Goal: Complete application form

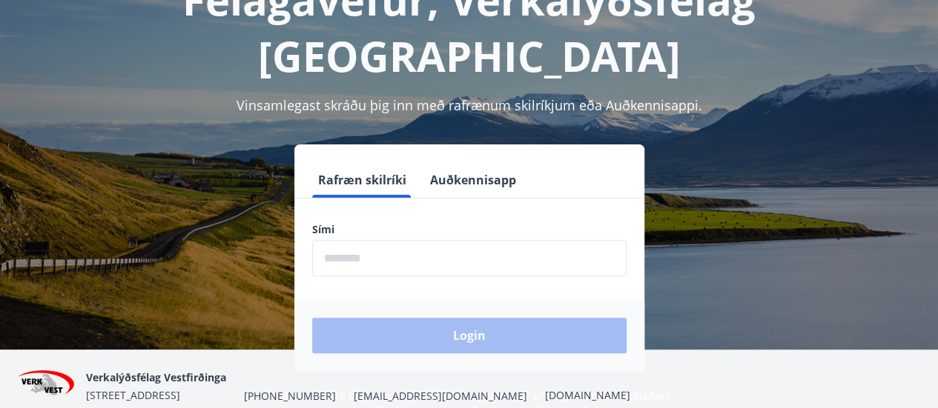
scroll to position [119, 0]
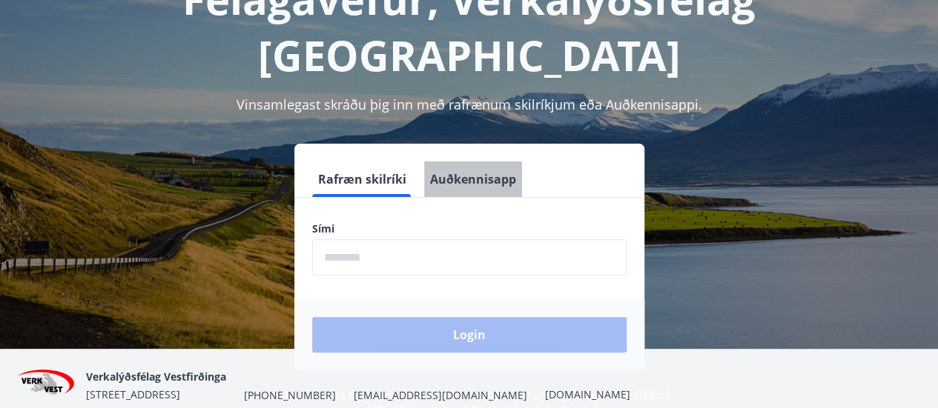
click at [467, 162] on button "Auðkennisapp" at bounding box center [473, 180] width 98 height 36
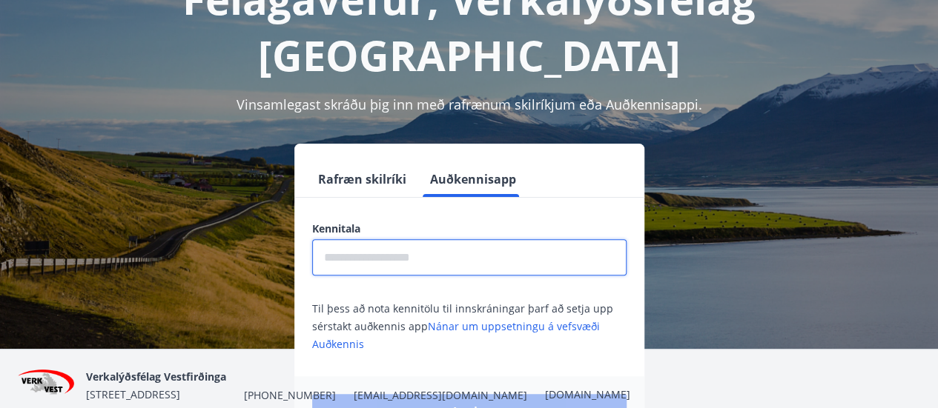
click at [385, 239] on input "text" at bounding box center [469, 257] width 314 height 36
type input "**********"
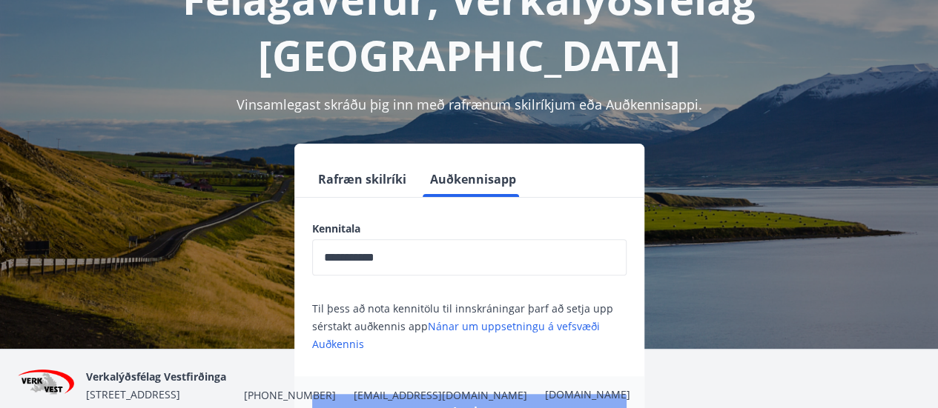
click at [403, 394] on button "Login" at bounding box center [469, 412] width 314 height 36
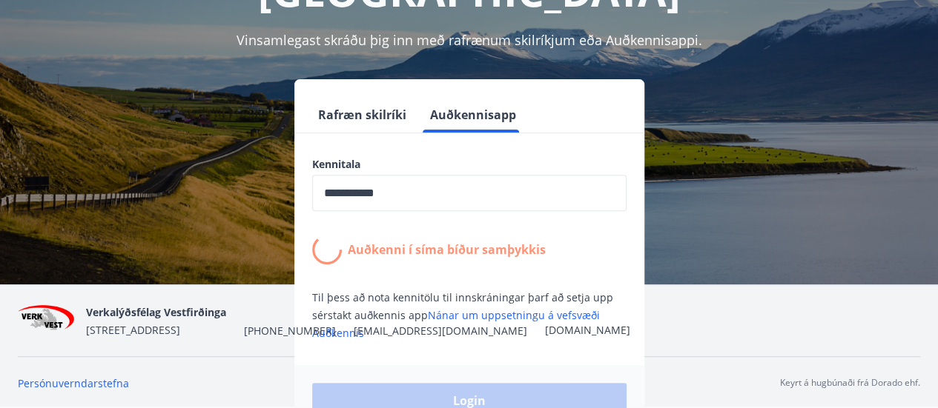
scroll to position [185, 0]
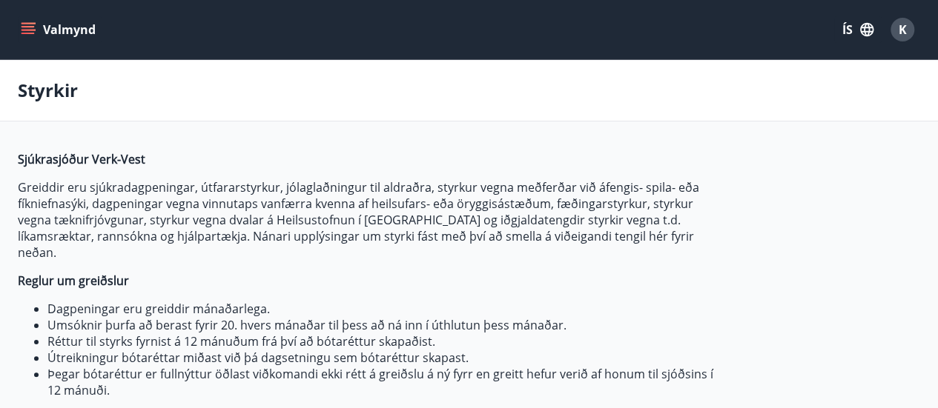
type input "***"
click at [858, 32] on icon "button" at bounding box center [866, 29] width 16 height 16
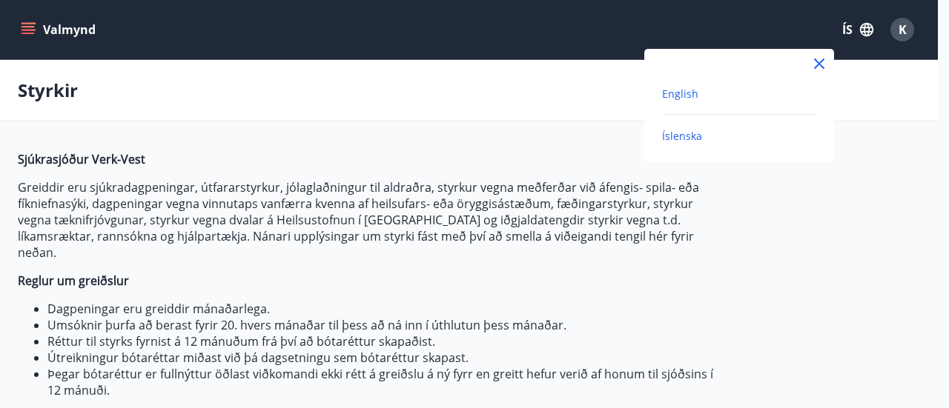
click at [691, 91] on span "English" at bounding box center [680, 94] width 36 height 14
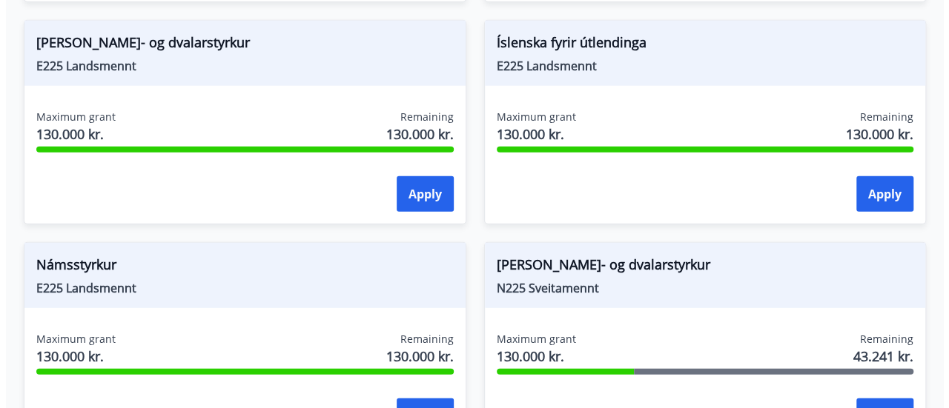
scroll to position [1919, 0]
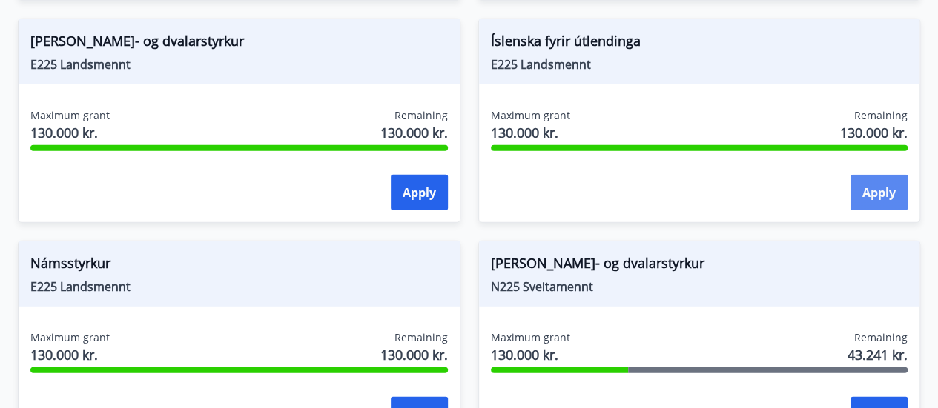
click at [871, 175] on button "Apply" at bounding box center [878, 193] width 57 height 36
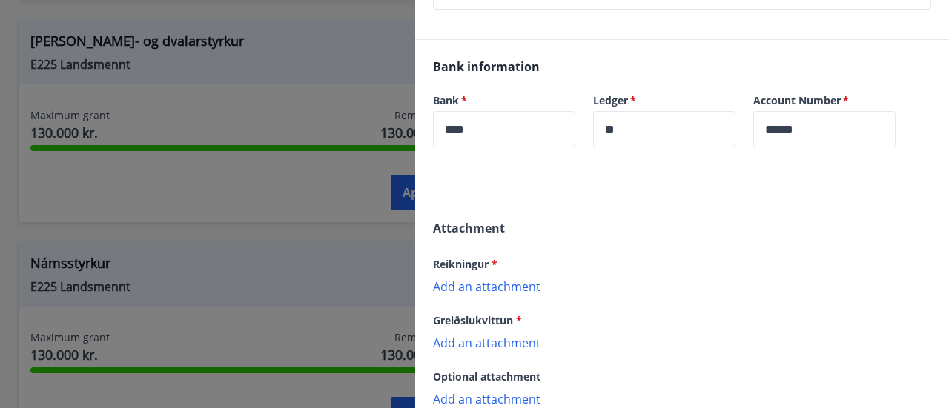
scroll to position [439, 0]
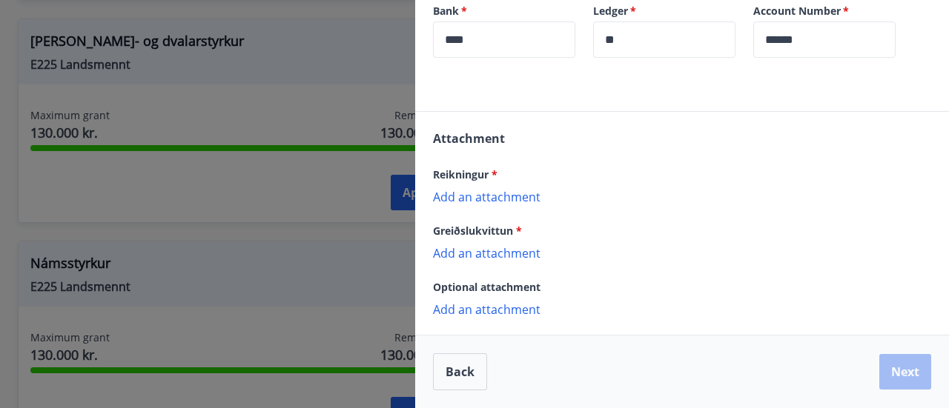
click at [497, 191] on p "Add an attachment" at bounding box center [682, 196] width 498 height 15
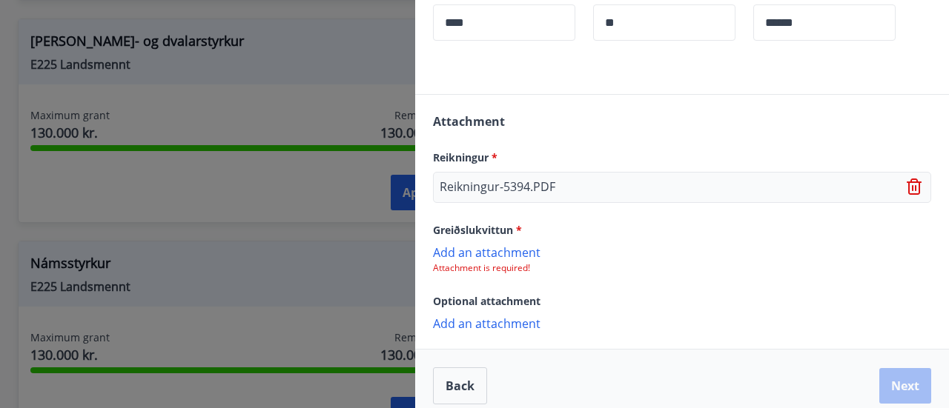
click at [468, 259] on p "Add an attachment" at bounding box center [682, 252] width 498 height 15
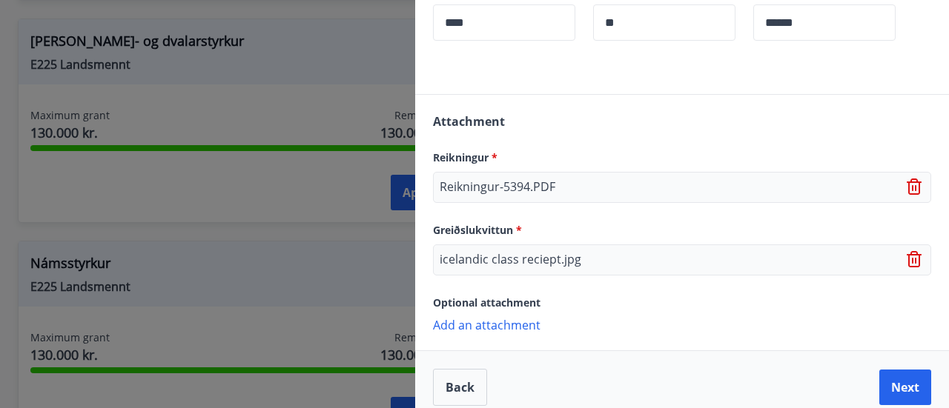
scroll to position [470, 0]
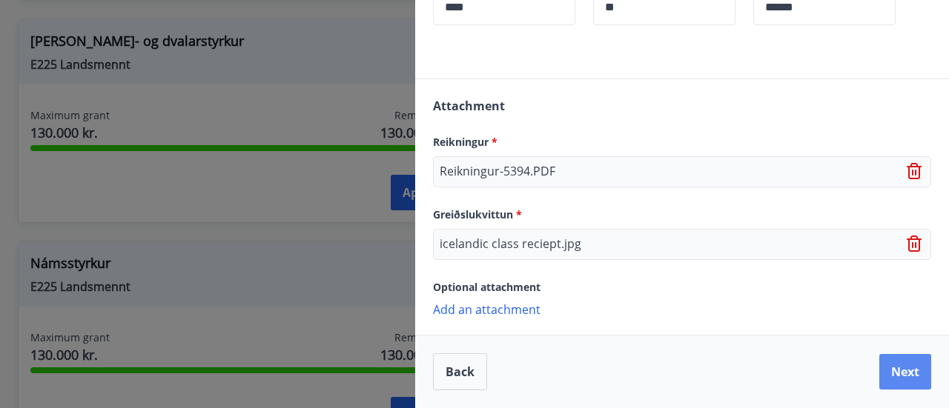
click at [901, 378] on button "Next" at bounding box center [905, 372] width 52 height 36
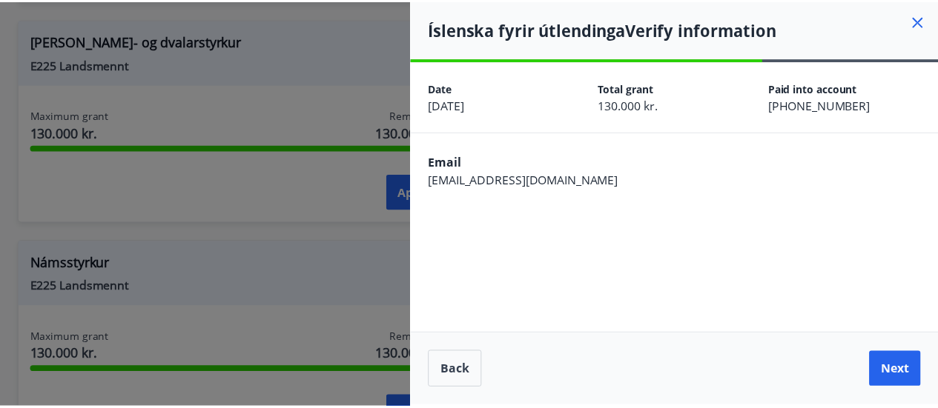
scroll to position [0, 0]
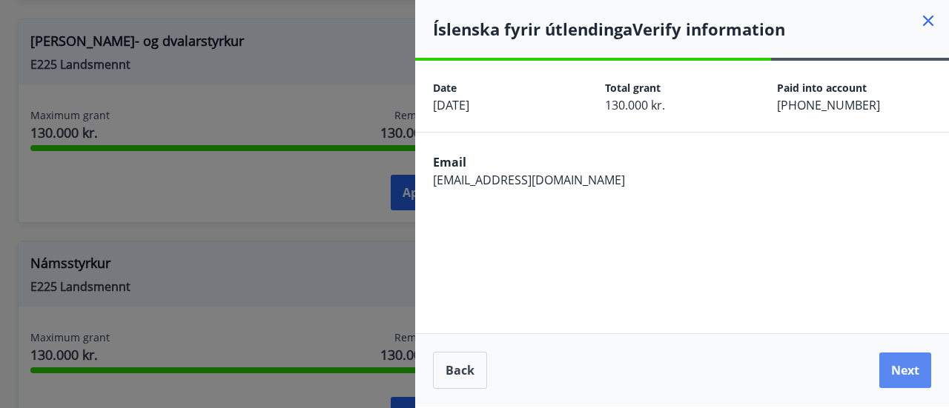
click at [904, 365] on button "Next" at bounding box center [905, 371] width 52 height 36
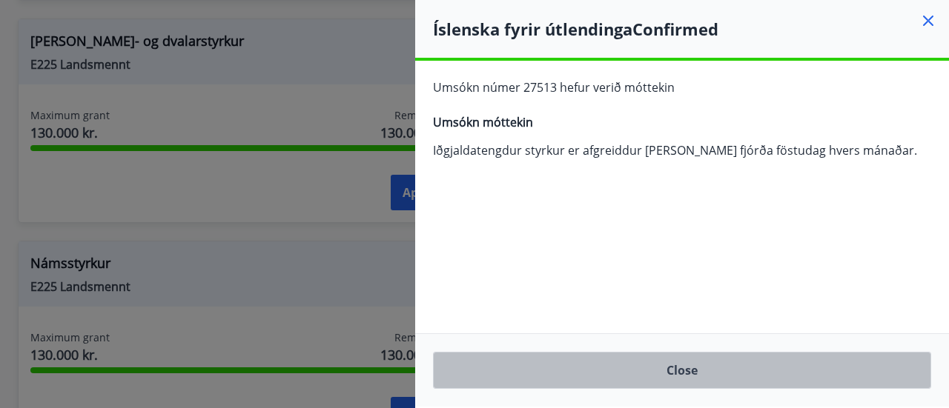
click at [698, 382] on button "Close" at bounding box center [682, 370] width 498 height 37
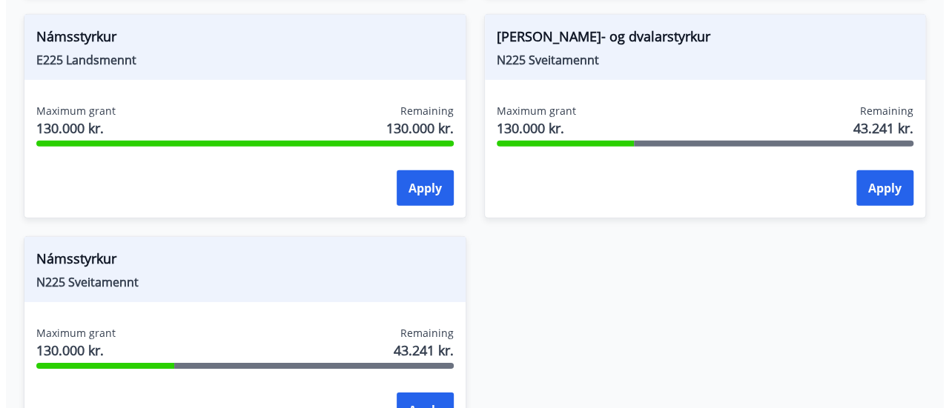
scroll to position [2149, 0]
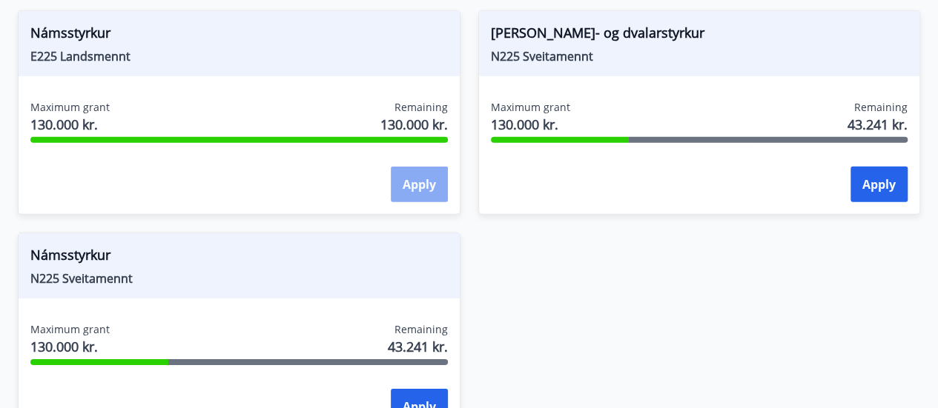
click at [409, 168] on button "Apply" at bounding box center [419, 185] width 57 height 36
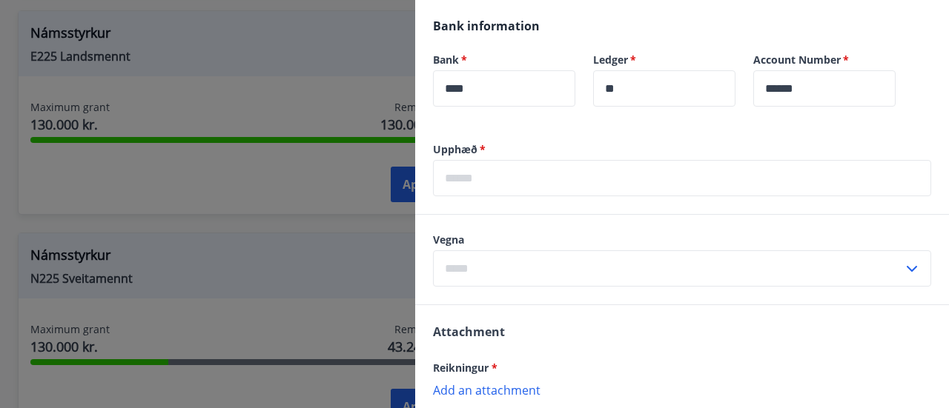
scroll to position [427, 0]
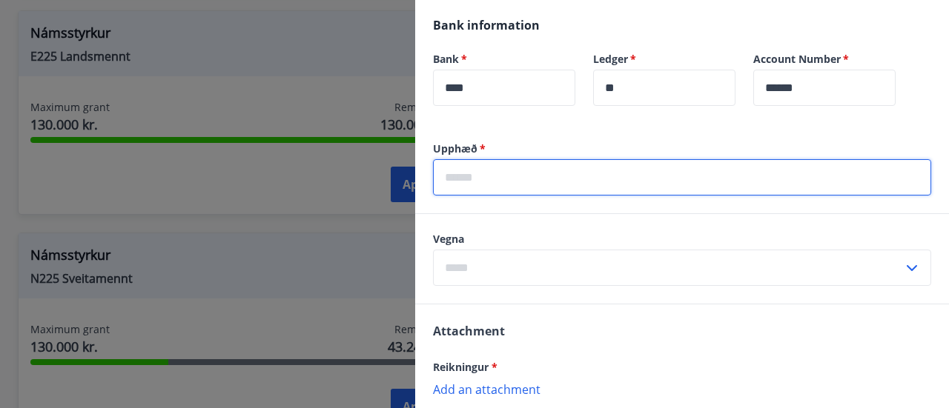
click at [550, 196] on input "text" at bounding box center [682, 177] width 498 height 36
type input "******"
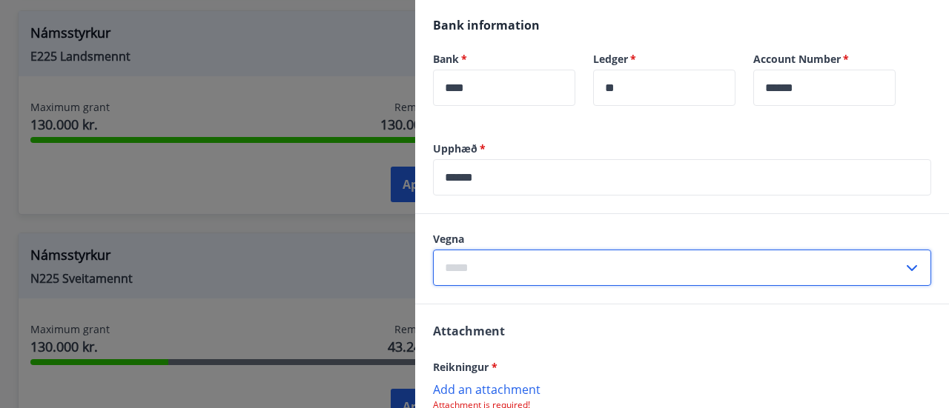
click at [460, 285] on input "text" at bounding box center [668, 268] width 470 height 36
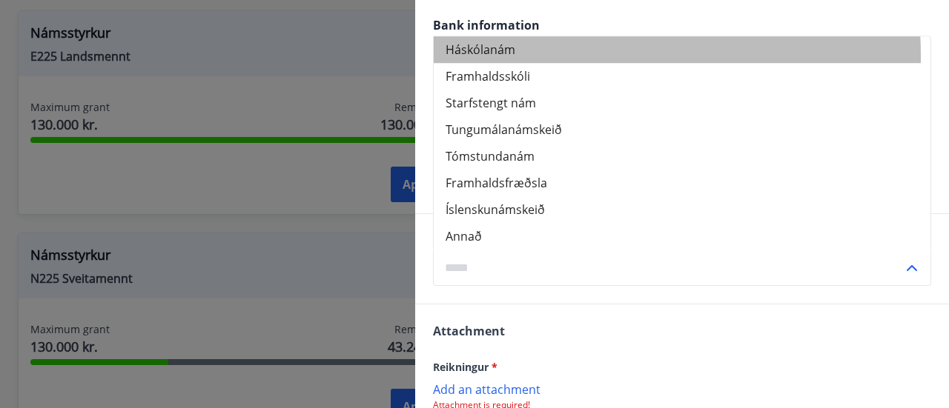
click at [543, 63] on li "Háskólanám" at bounding box center [682, 49] width 497 height 27
type input "**********"
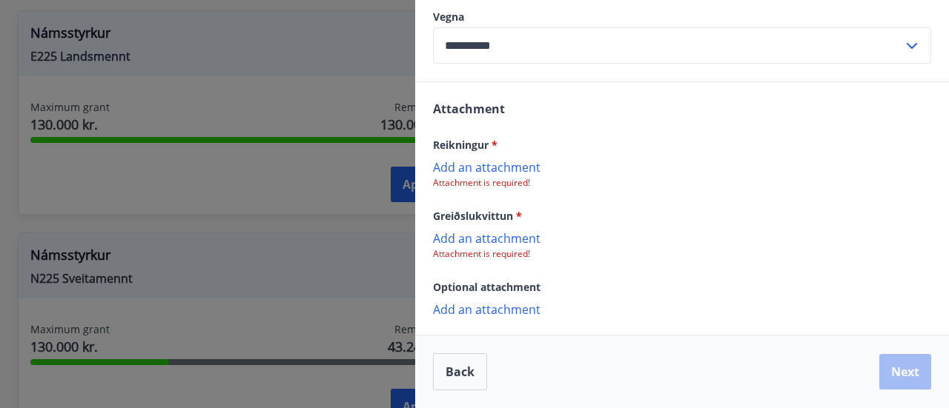
scroll to position [654, 0]
click at [483, 245] on p "Add an attachment" at bounding box center [682, 238] width 498 height 15
click at [482, 245] on p "Add an attachment" at bounding box center [682, 238] width 498 height 15
click at [471, 173] on p "Add an attachment" at bounding box center [682, 165] width 498 height 15
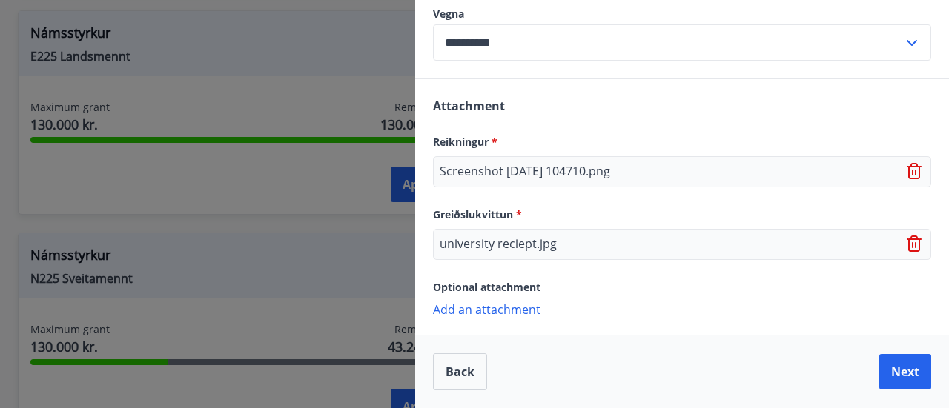
scroll to position [668, 0]
click at [884, 374] on button "Next" at bounding box center [905, 372] width 52 height 36
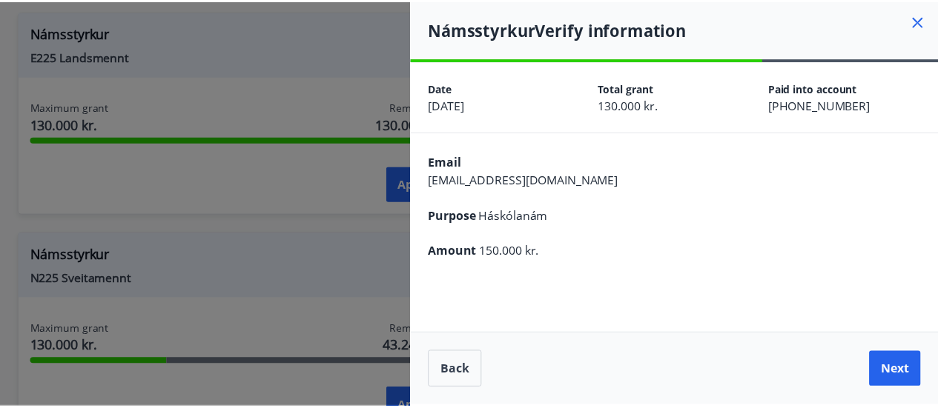
scroll to position [0, 0]
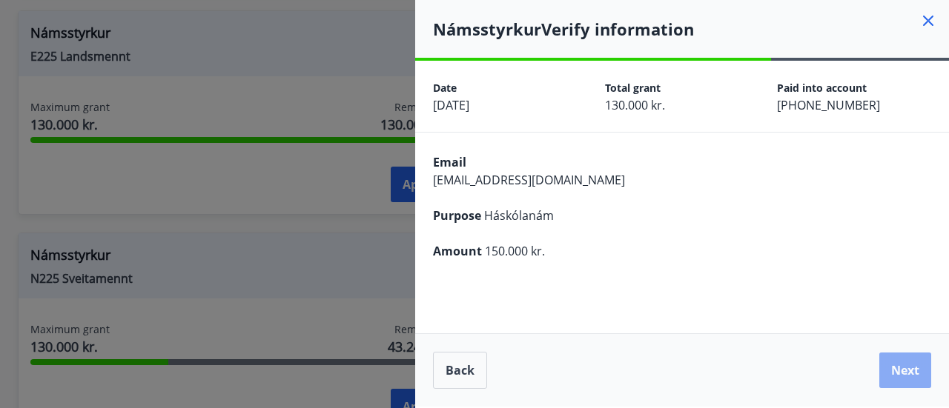
click at [904, 372] on button "Next" at bounding box center [905, 371] width 52 height 36
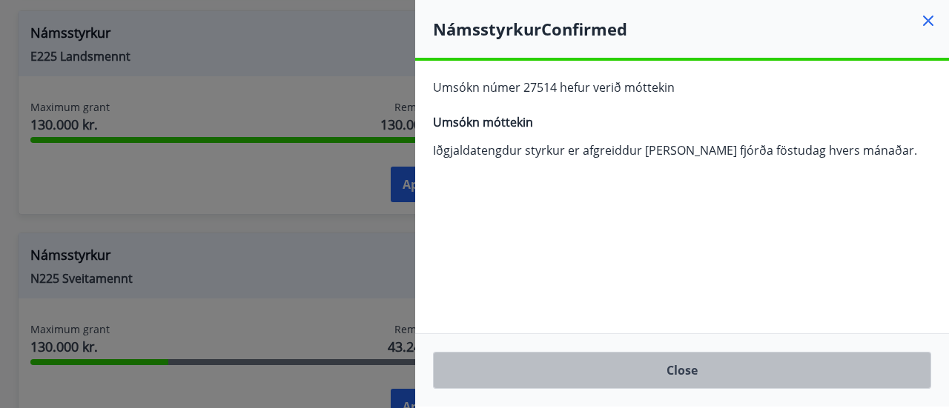
click at [617, 383] on button "Close" at bounding box center [682, 370] width 498 height 37
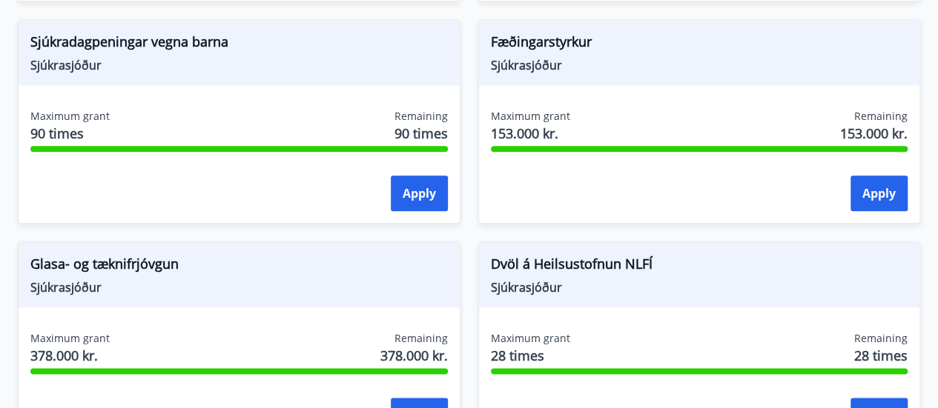
scroll to position [805, 0]
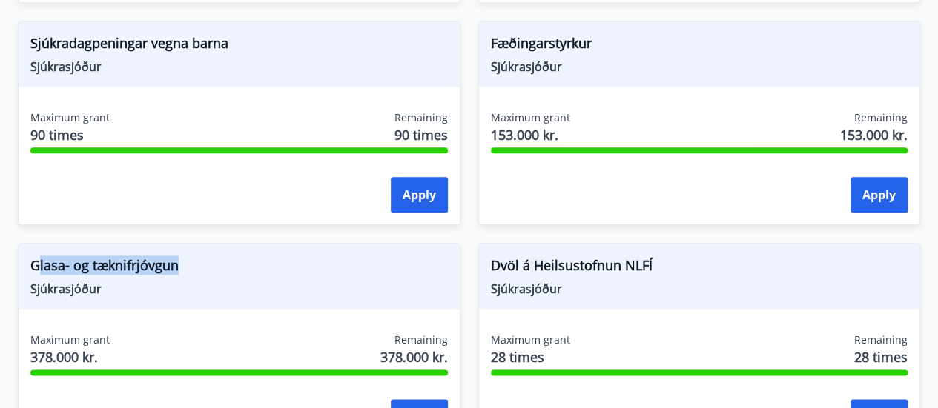
drag, startPoint x: 36, startPoint y: 242, endPoint x: 185, endPoint y: 240, distance: 149.0
click at [185, 256] on span "Glasa- og tæknifrjóvgun" at bounding box center [238, 268] width 417 height 25
click at [187, 256] on span "Glasa- og tæknifrjóvgun" at bounding box center [238, 268] width 417 height 25
drag, startPoint x: 176, startPoint y: 248, endPoint x: 14, endPoint y: 252, distance: 162.4
click at [14, 252] on div "Glasa- og tæknifrjóvgun Sjúkrasjóður Maximum grant 378.000 kr. Remaining 378.00…" at bounding box center [230, 336] width 460 height 222
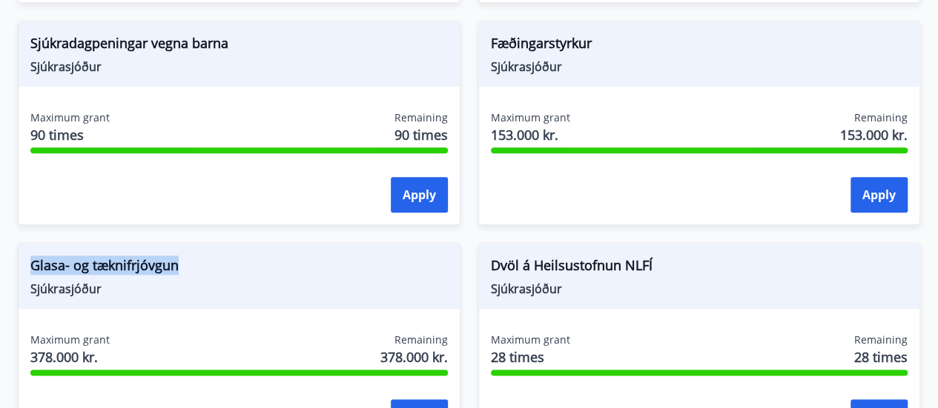
copy span "Glasa- og tæknifrjóvgun"
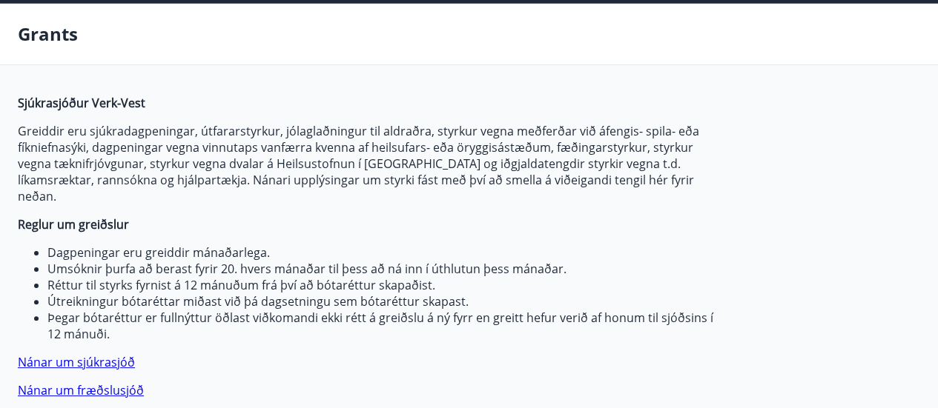
scroll to position [0, 0]
